Goal: Transaction & Acquisition: Download file/media

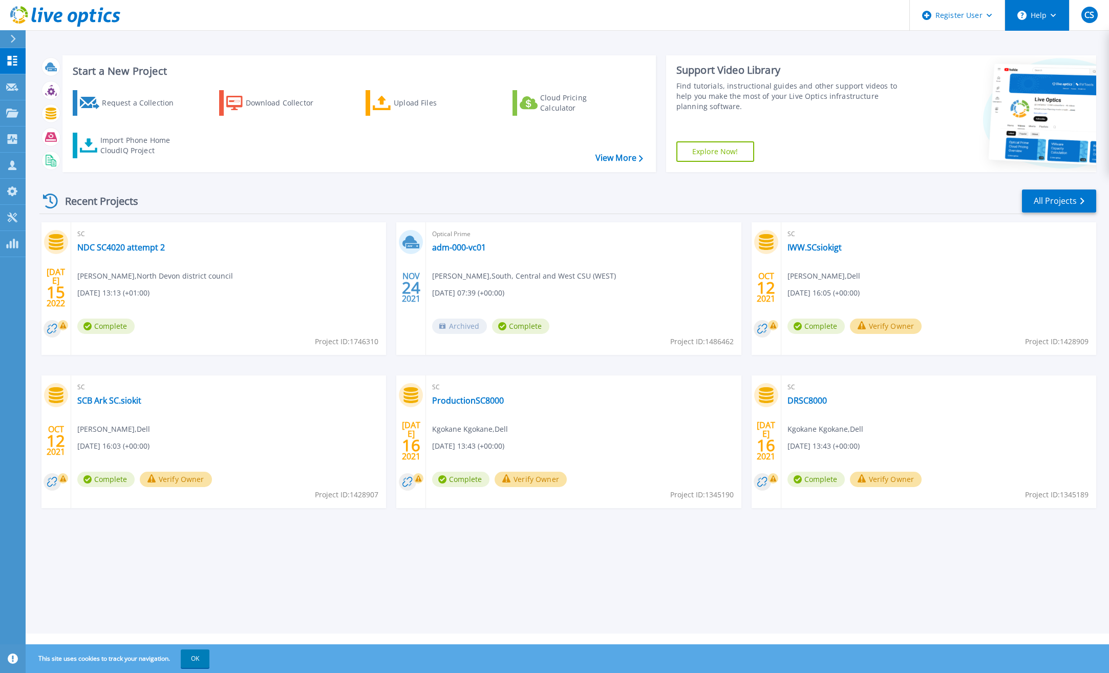
click at [1046, 21] on button "Help" at bounding box center [1037, 15] width 64 height 31
click at [1052, 44] on link "Explore Helpful Articles" at bounding box center [1062, 43] width 114 height 25
click at [14, 37] on icon at bounding box center [13, 39] width 5 height 8
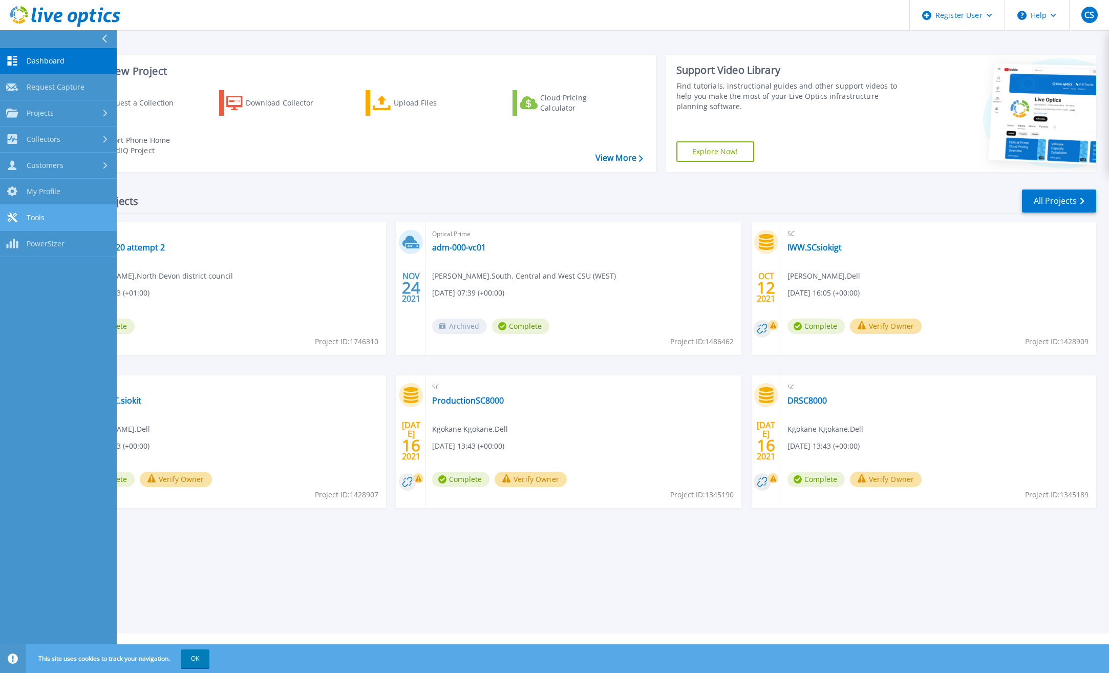
click at [42, 219] on span "Tools" at bounding box center [36, 217] width 18 height 9
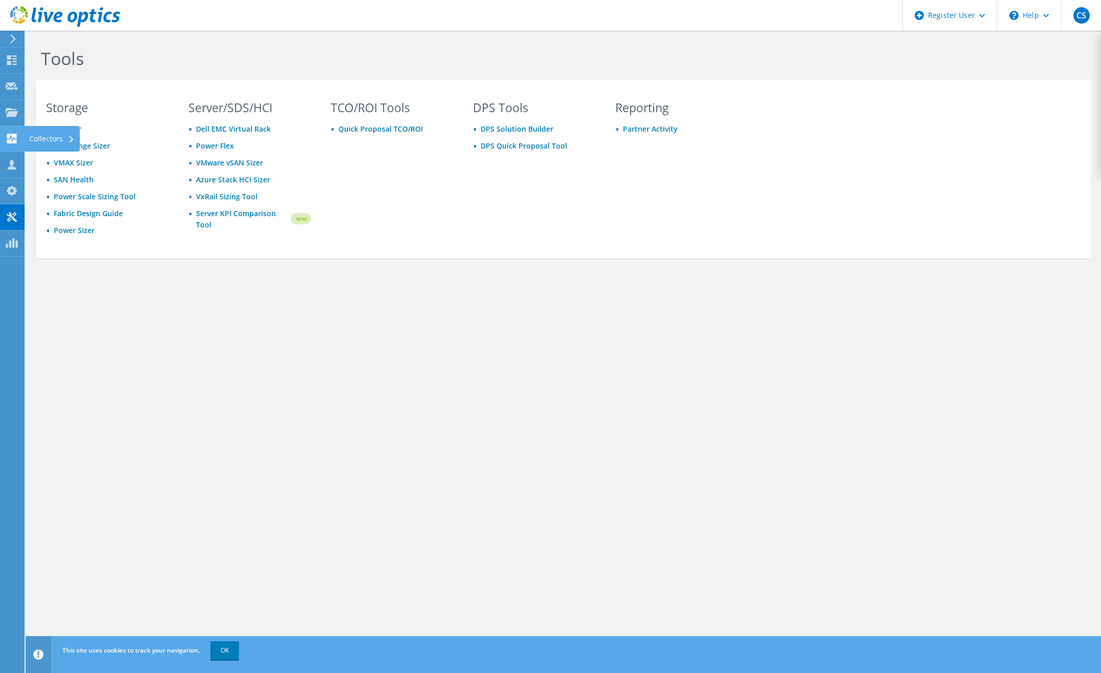
click at [14, 140] on use at bounding box center [12, 139] width 10 height 10
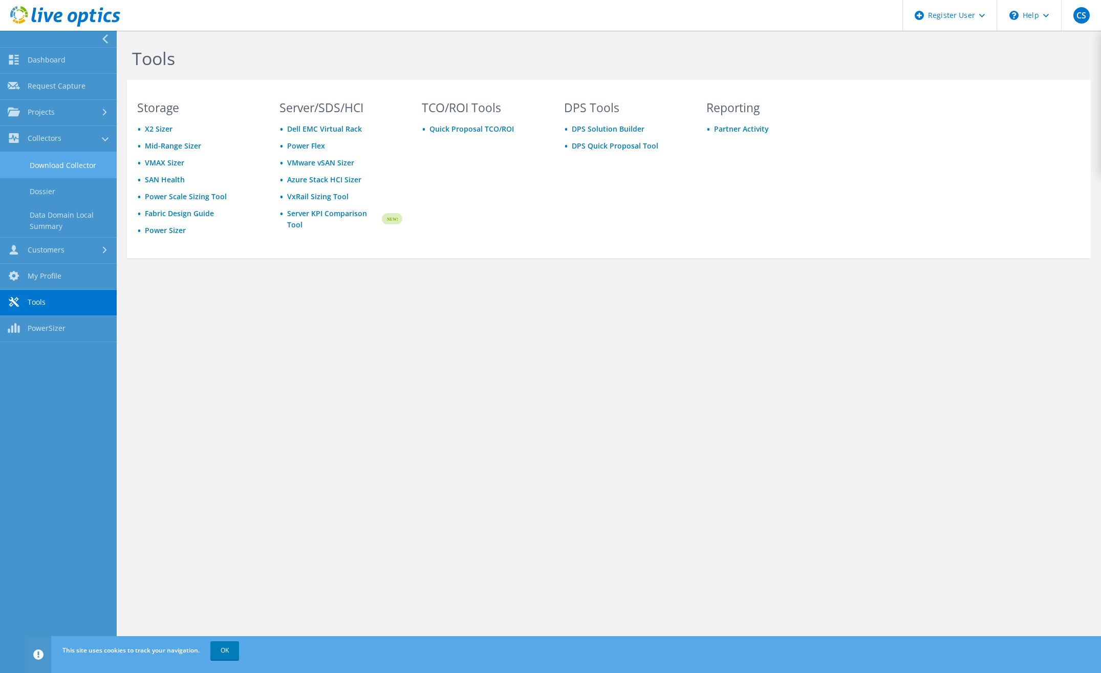
click at [55, 165] on link "Download Collector" at bounding box center [58, 165] width 117 height 26
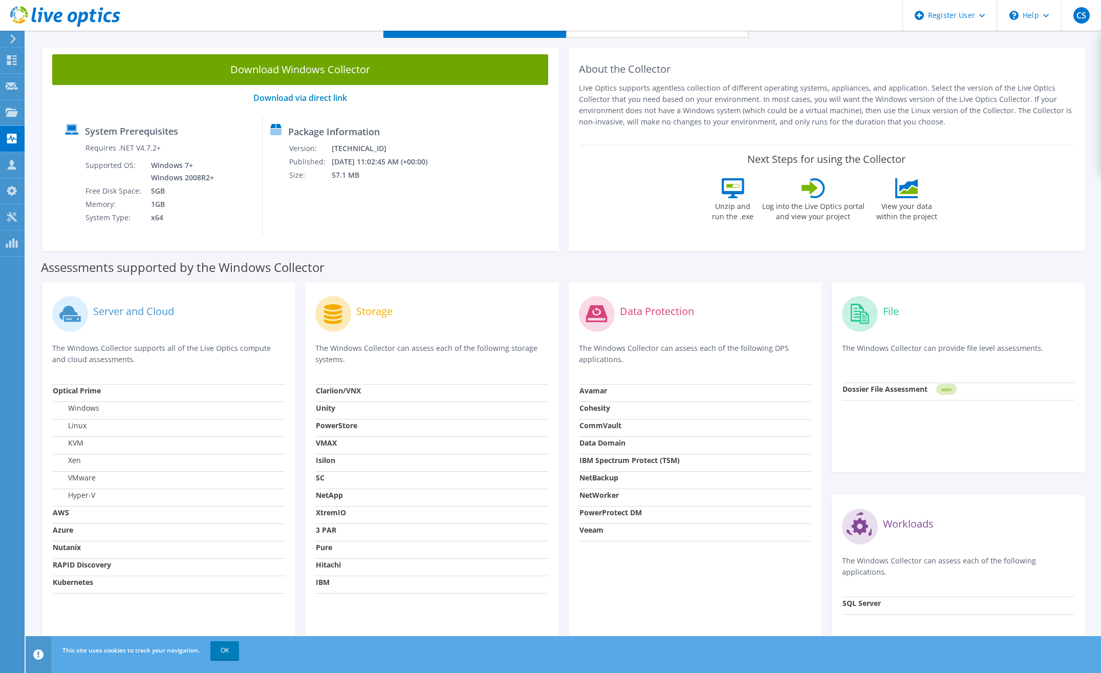
scroll to position [102, 0]
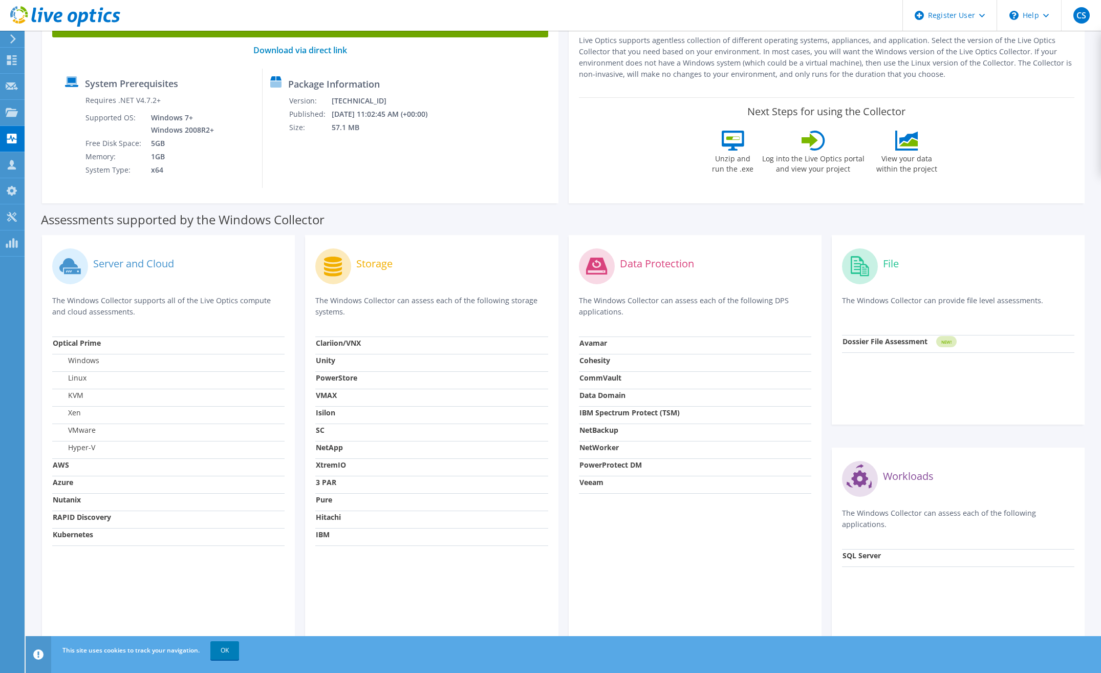
drag, startPoint x: 53, startPoint y: 461, endPoint x: 67, endPoint y: 474, distance: 18.5
click at [54, 462] on strong "AWS" at bounding box center [61, 465] width 16 height 10
click at [61, 485] on strong "Azure" at bounding box center [63, 482] width 20 height 10
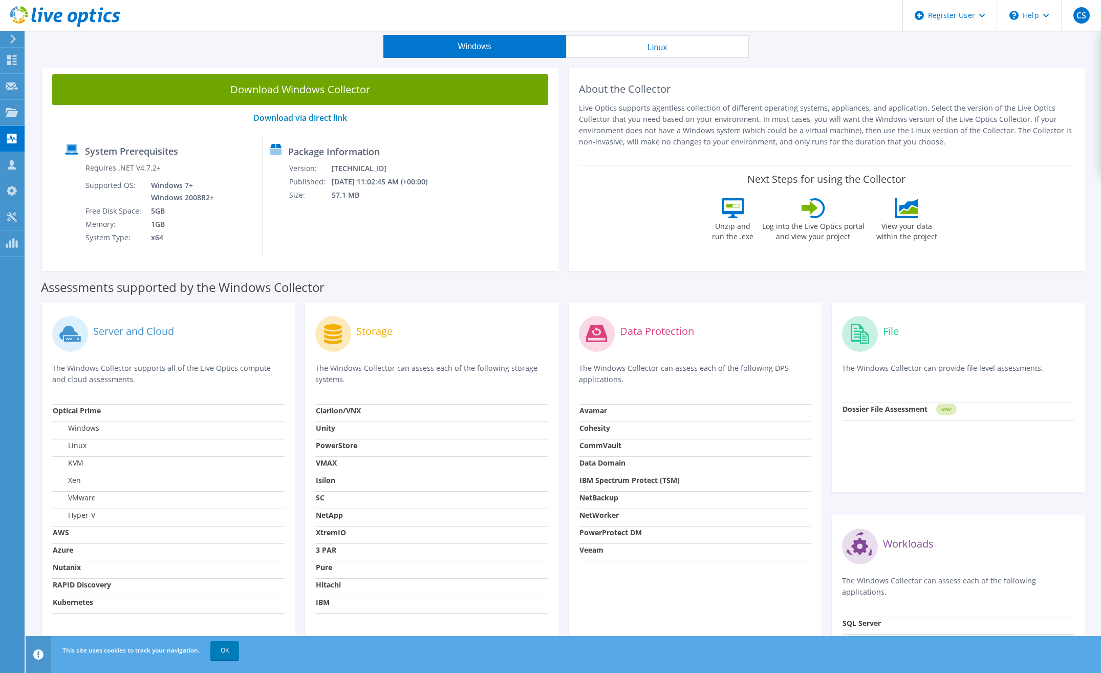
scroll to position [0, 0]
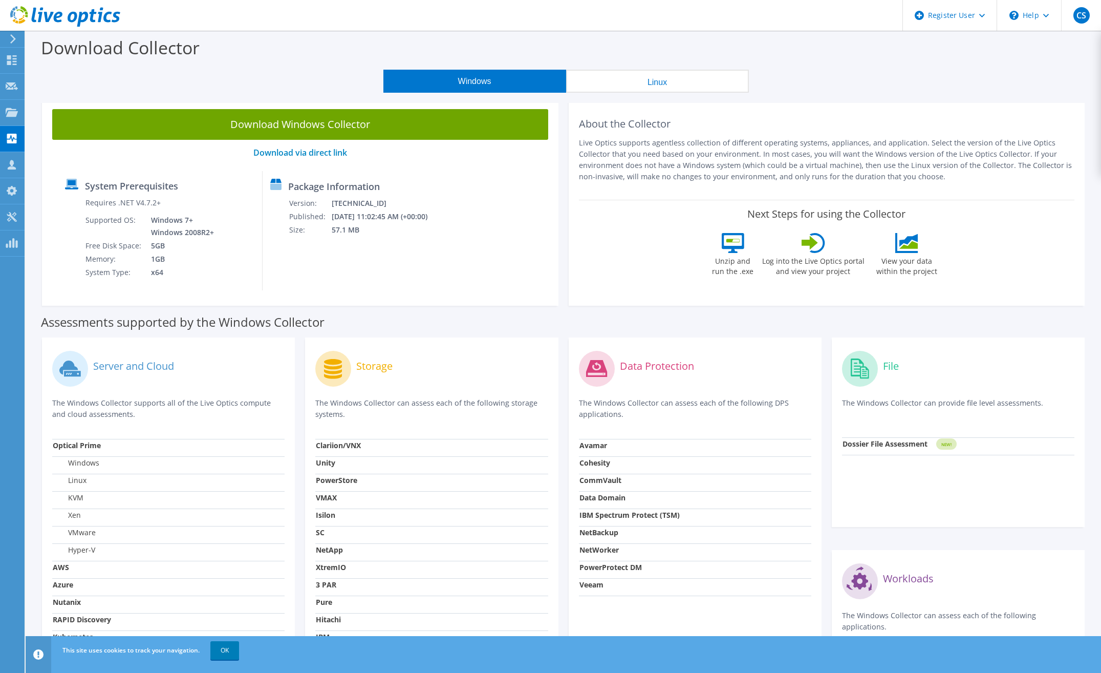
click at [648, 79] on button "Linux" at bounding box center [657, 81] width 183 height 23
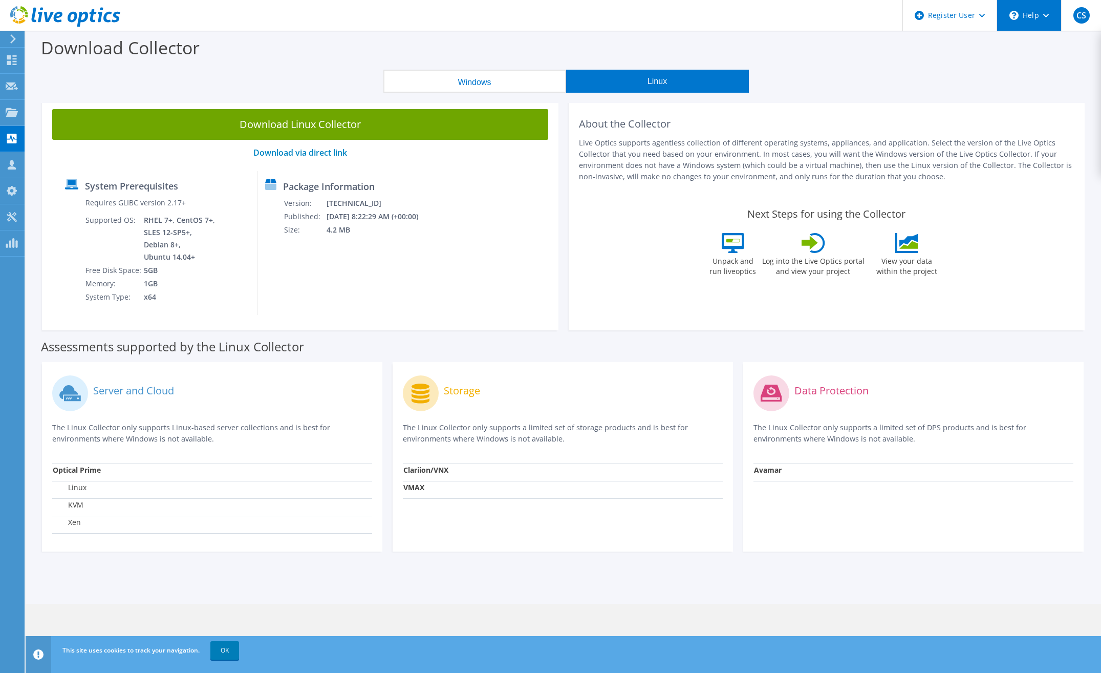
click at [1039, 22] on div "\n Help" at bounding box center [1029, 15] width 64 height 31
click at [1031, 43] on link "Explore Helpful Articles" at bounding box center [1054, 43] width 114 height 25
